Goal: Information Seeking & Learning: Learn about a topic

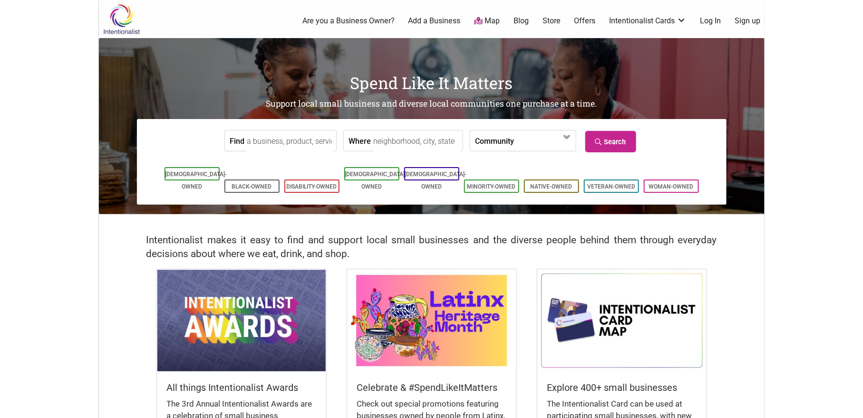
click at [283, 138] on input "Find" at bounding box center [290, 140] width 87 height 21
click at [442, 169] on li "[DEMOGRAPHIC_DATA]-Owned" at bounding box center [431, 173] width 55 height 13
click at [373, 176] on link "[DEMOGRAPHIC_DATA]-Owned" at bounding box center [376, 180] width 62 height 19
click at [519, 150] on span at bounding box center [544, 140] width 61 height 20
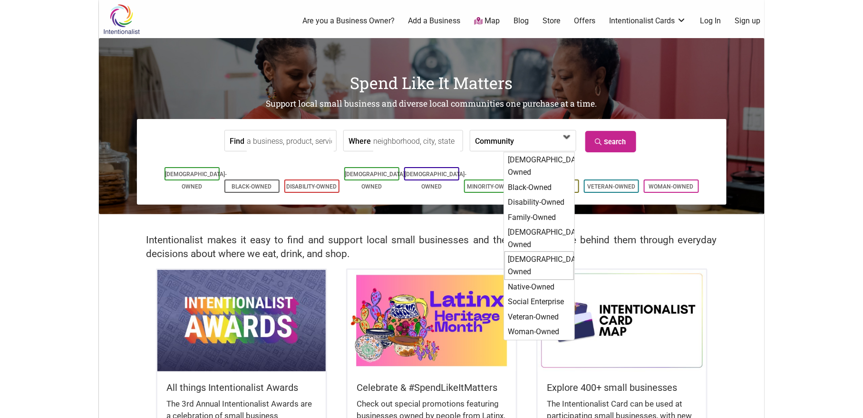
click at [547, 251] on div "[DEMOGRAPHIC_DATA]-Owned" at bounding box center [539, 265] width 69 height 28
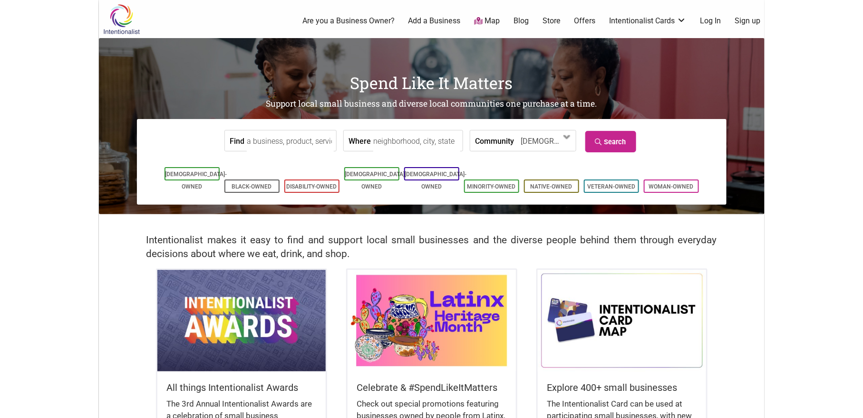
click at [268, 140] on input "Find" at bounding box center [290, 140] width 87 height 21
type input "restaurant"
click at [442, 176] on link "[DEMOGRAPHIC_DATA]-Owned" at bounding box center [436, 180] width 62 height 19
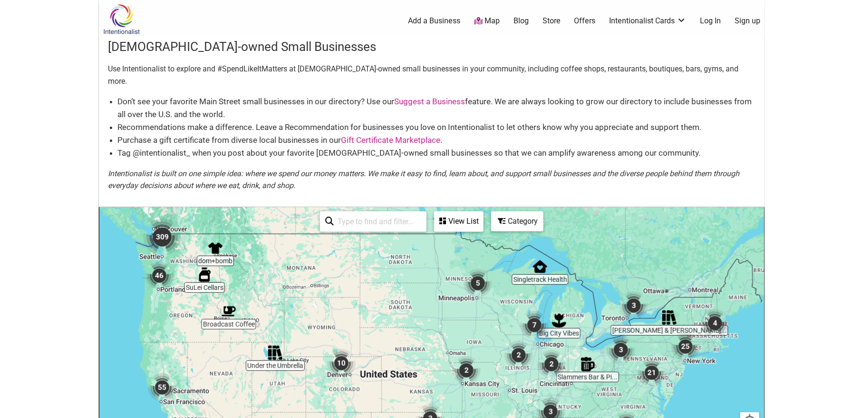
click at [163, 224] on img "309" at bounding box center [162, 237] width 38 height 38
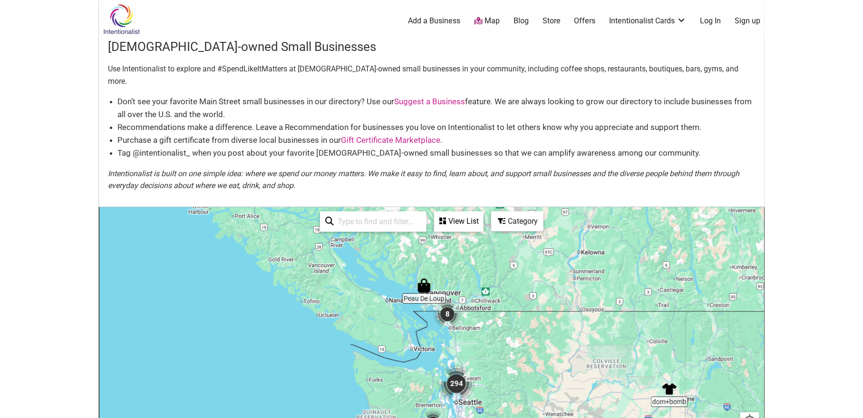
click at [461, 364] on img "294" at bounding box center [457, 383] width 38 height 38
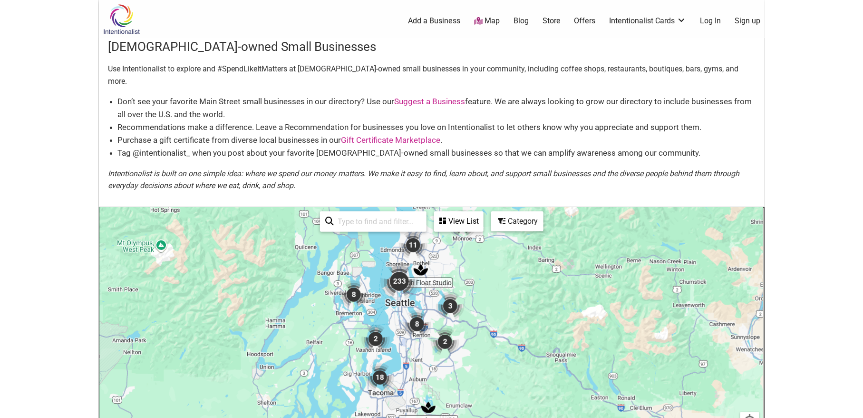
drag, startPoint x: 469, startPoint y: 346, endPoint x: 431, endPoint y: 265, distance: 89.1
click at [444, 253] on div "To navigate, press the arrow keys." at bounding box center [431, 392] width 665 height 370
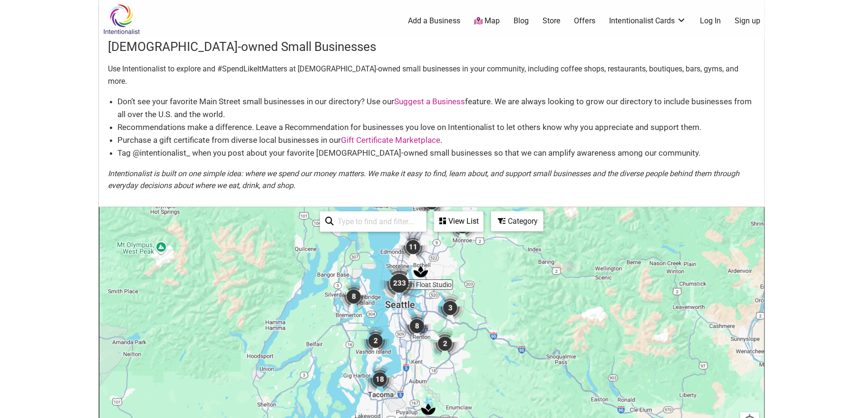
click at [396, 268] on img "233" at bounding box center [399, 283] width 38 height 38
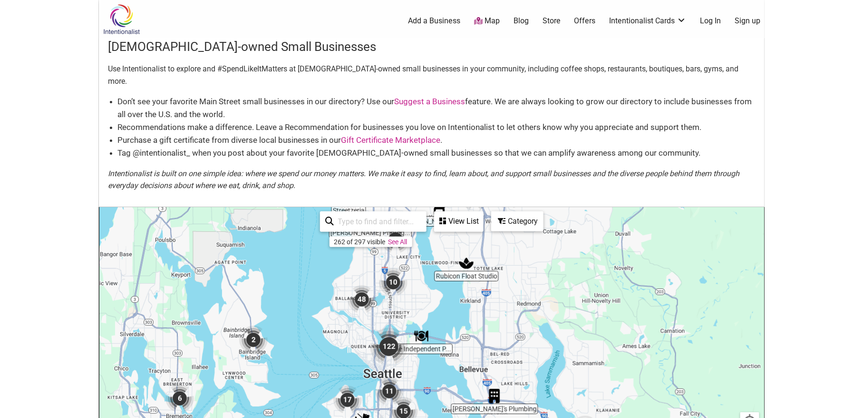
drag, startPoint x: 445, startPoint y: 287, endPoint x: 426, endPoint y: 297, distance: 21.3
click at [427, 297] on div "To navigate, press the arrow keys." at bounding box center [431, 392] width 665 height 370
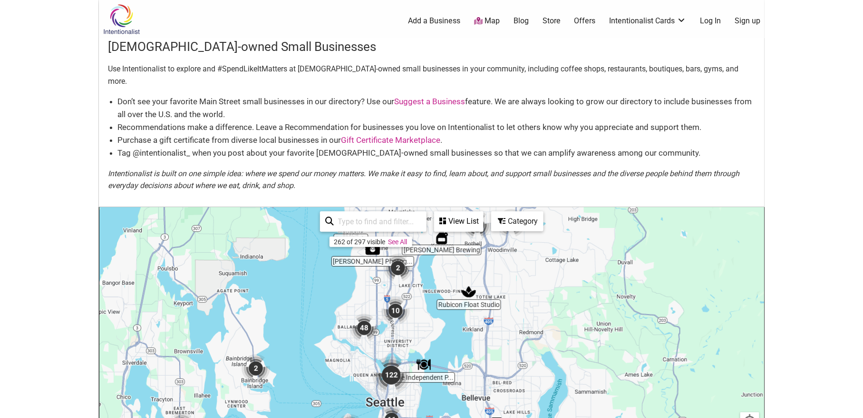
click at [365, 319] on img "48" at bounding box center [364, 327] width 29 height 29
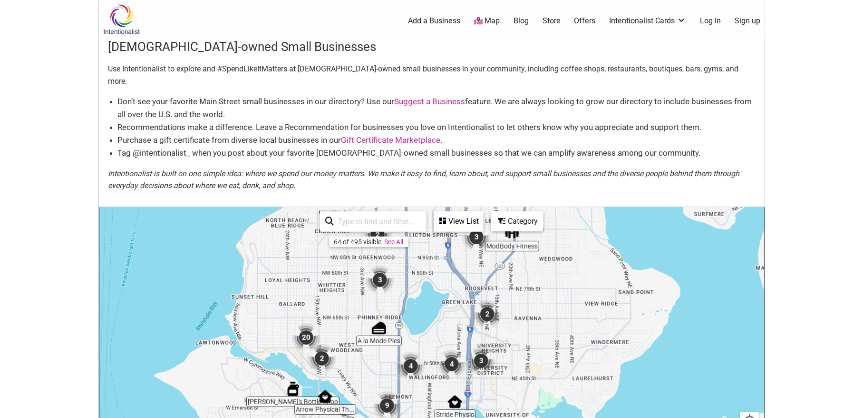
drag, startPoint x: 417, startPoint y: 336, endPoint x: 363, endPoint y: 297, distance: 66.8
click at [357, 277] on div "To navigate, press the arrow keys." at bounding box center [431, 392] width 665 height 370
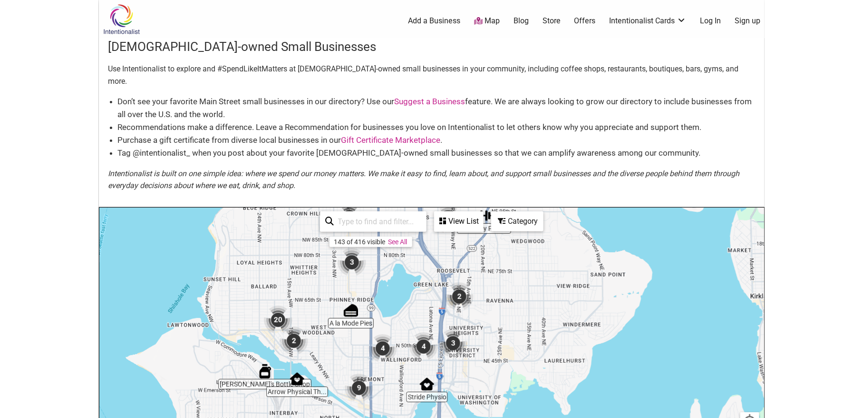
drag, startPoint x: 389, startPoint y: 342, endPoint x: 366, endPoint y: 330, distance: 25.8
click at [366, 330] on div "To navigate, press the arrow keys." at bounding box center [431, 392] width 665 height 370
click at [353, 279] on div "To navigate, press the arrow keys." at bounding box center [431, 392] width 665 height 370
click at [380, 334] on img "4" at bounding box center [383, 348] width 29 height 29
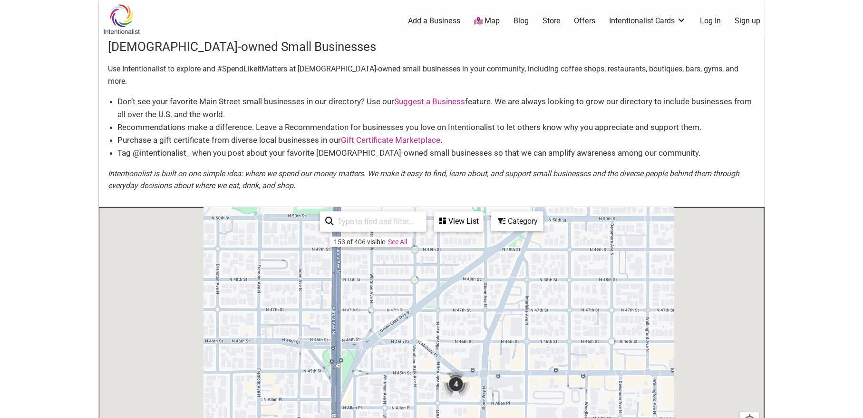
drag, startPoint x: 361, startPoint y: 283, endPoint x: 382, endPoint y: 311, distance: 35.6
click at [382, 311] on div at bounding box center [431, 392] width 665 height 370
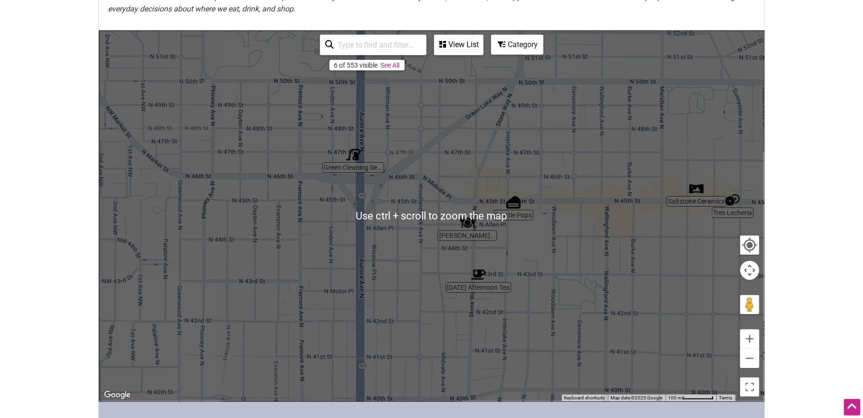
scroll to position [158, 0]
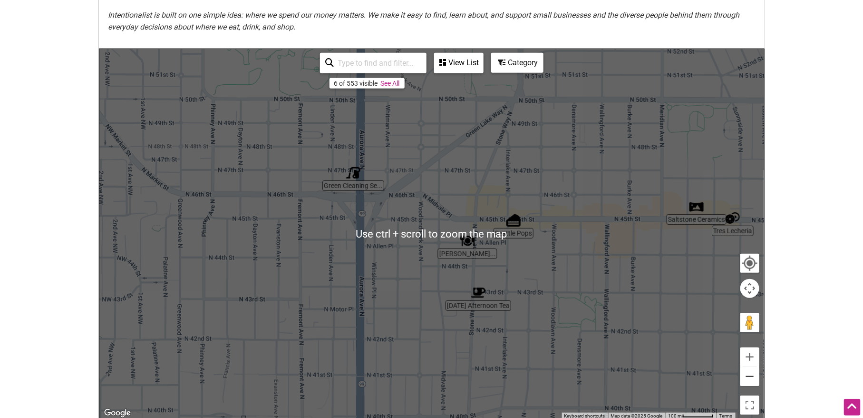
click at [755, 370] on button "Zoom out" at bounding box center [750, 376] width 19 height 19
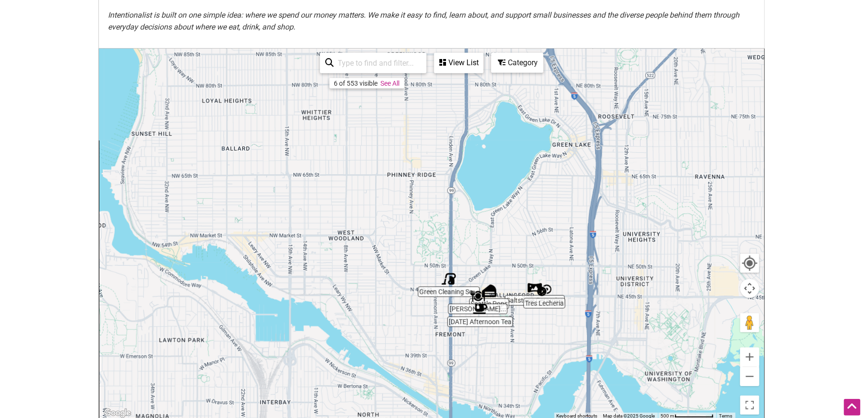
drag, startPoint x: 468, startPoint y: 243, endPoint x: 449, endPoint y: 240, distance: 18.4
click at [468, 273] on div at bounding box center [431, 234] width 665 height 370
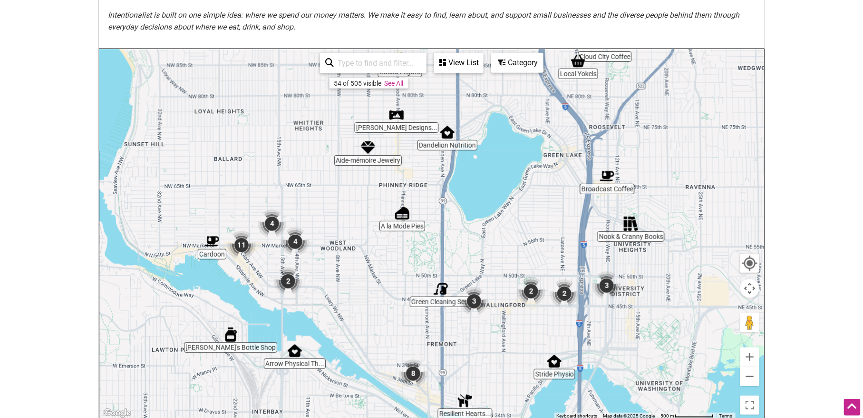
drag, startPoint x: 440, startPoint y: 183, endPoint x: 417, endPoint y: 193, distance: 25.4
click at [417, 193] on div at bounding box center [431, 234] width 665 height 370
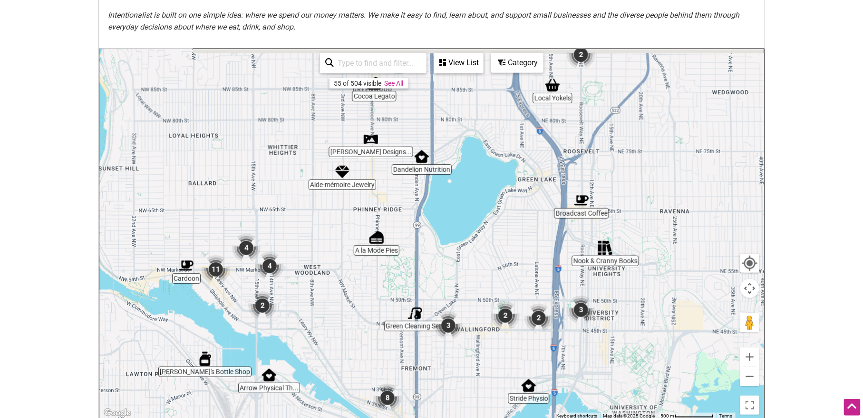
drag, startPoint x: 410, startPoint y: 187, endPoint x: 404, endPoint y: 194, distance: 9.1
click at [404, 194] on div at bounding box center [431, 234] width 665 height 370
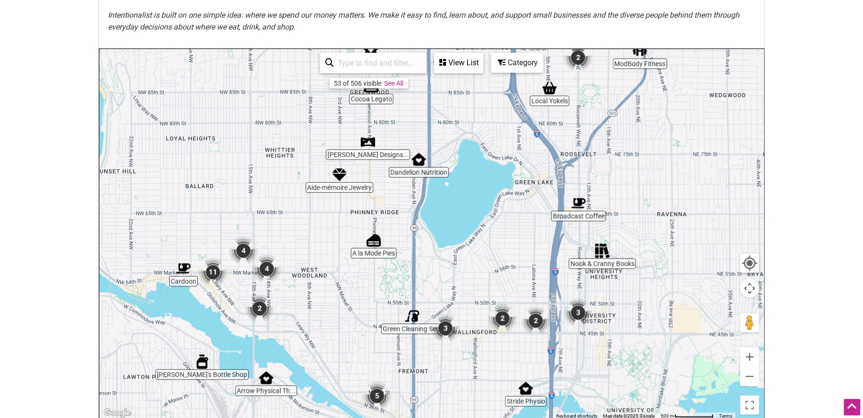
drag, startPoint x: 392, startPoint y: 176, endPoint x: 378, endPoint y: 181, distance: 15.2
click at [384, 181] on div at bounding box center [431, 234] width 665 height 370
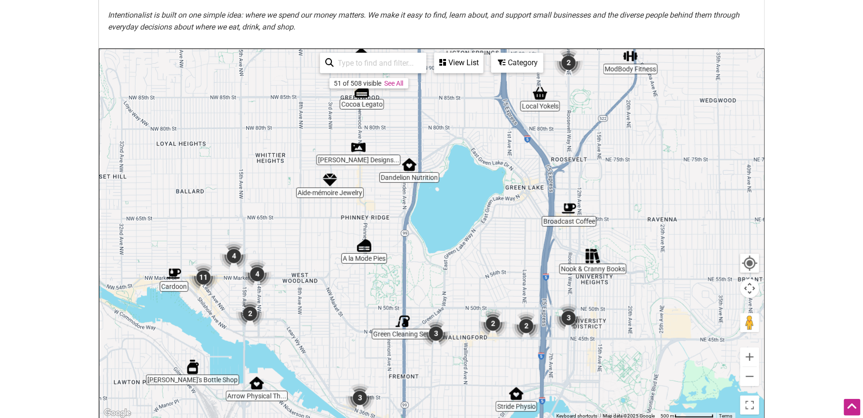
click at [257, 263] on img "4" at bounding box center [257, 274] width 29 height 29
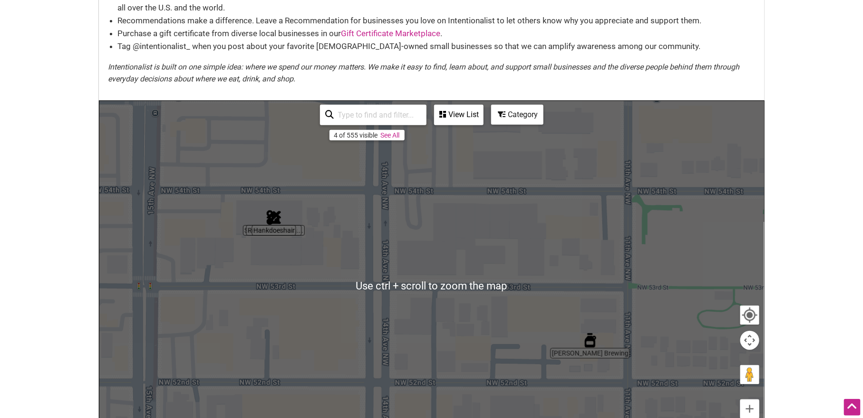
scroll to position [106, 0]
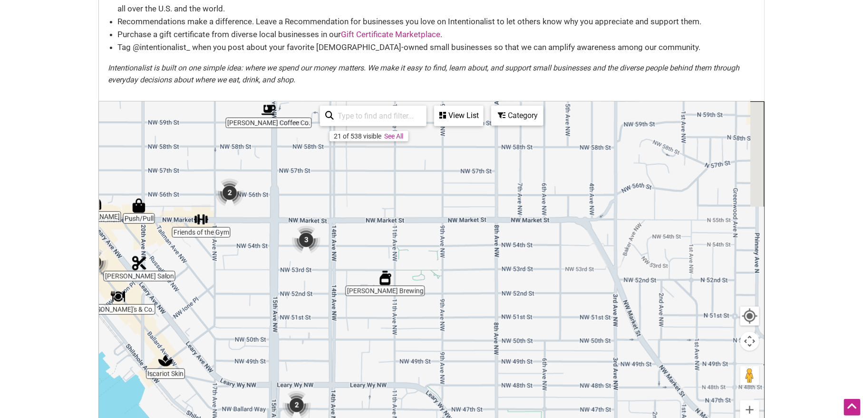
drag, startPoint x: 589, startPoint y: 278, endPoint x: 468, endPoint y: 251, distance: 123.3
click at [472, 251] on div "To navigate, press the arrow keys." at bounding box center [431, 287] width 665 height 370
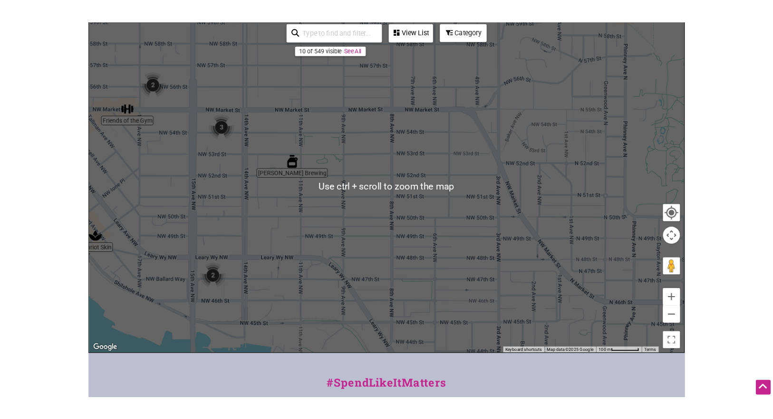
scroll to position [211, 0]
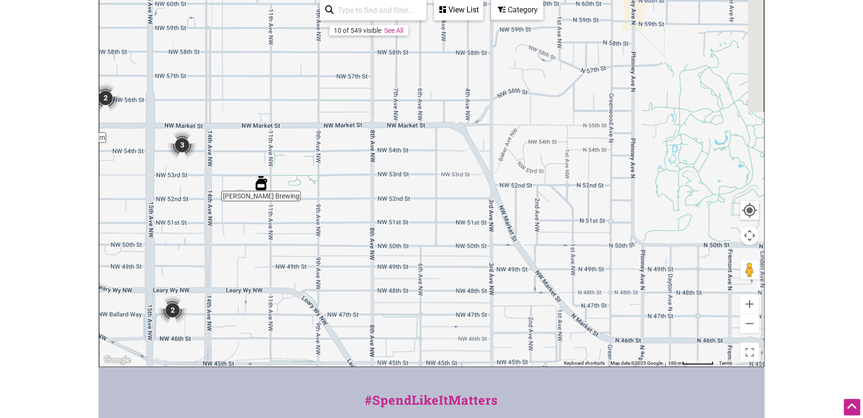
drag, startPoint x: 578, startPoint y: 189, endPoint x: 524, endPoint y: 222, distance: 63.4
click at [524, 223] on div "To navigate, press the arrow keys." at bounding box center [431, 181] width 665 height 370
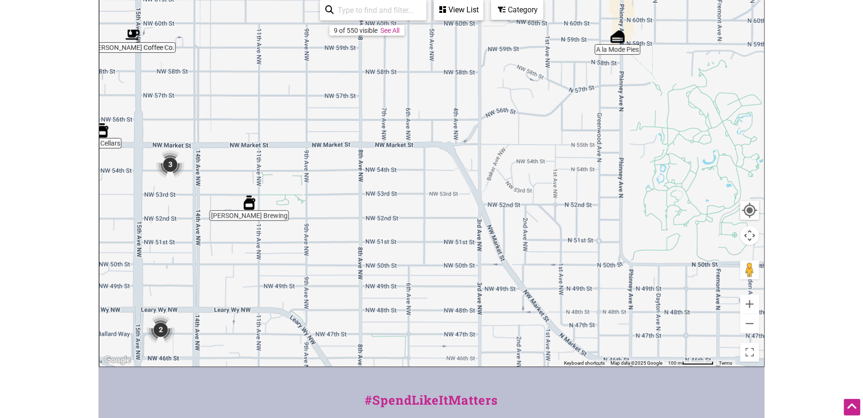
drag, startPoint x: 610, startPoint y: 165, endPoint x: 525, endPoint y: 187, distance: 87.7
click at [525, 187] on div "To navigate, press the arrow keys." at bounding box center [431, 181] width 665 height 370
